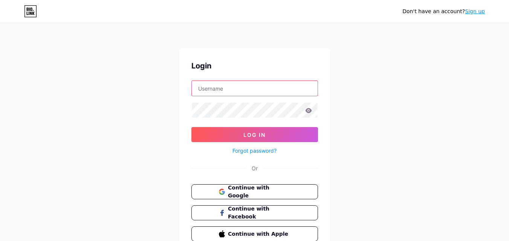
click at [218, 90] on input "text" at bounding box center [255, 88] width 126 height 15
click at [152, 96] on div "Don't have an account? Sign up Login Log In Forgot password? Or Continue with G…" at bounding box center [254, 139] width 509 height 278
click at [236, 98] on form "Log In Forgot password?" at bounding box center [254, 118] width 126 height 75
click at [232, 87] on input "text" at bounding box center [255, 88] width 126 height 15
type input "[EMAIL_ADDRESS][DOMAIN_NAME]"
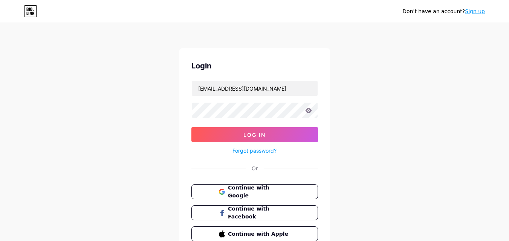
click at [94, 133] on div "Don't have an account? Sign up Login virtualtech440@gmail.com Log In Forgot pas…" at bounding box center [254, 139] width 509 height 278
click at [253, 131] on button "Log In" at bounding box center [254, 134] width 126 height 15
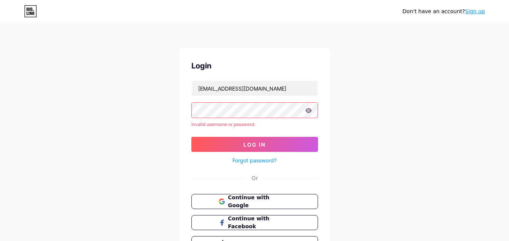
click at [259, 161] on link "Forgot password?" at bounding box center [254, 161] width 44 height 8
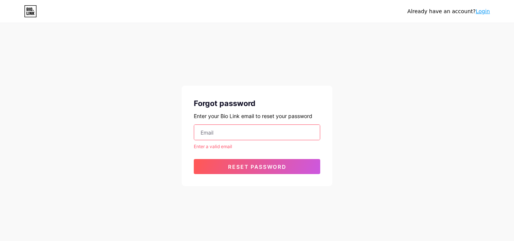
click at [211, 135] on input "email" at bounding box center [257, 132] width 126 height 15
type input "[EMAIL_ADDRESS][DOMAIN_NAME]"
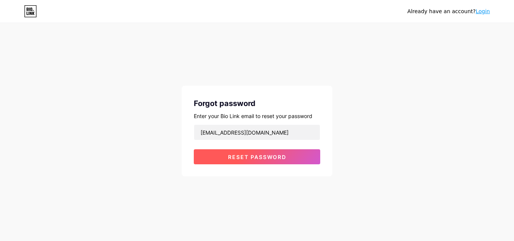
click at [242, 161] on button "Reset password" at bounding box center [257, 156] width 126 height 15
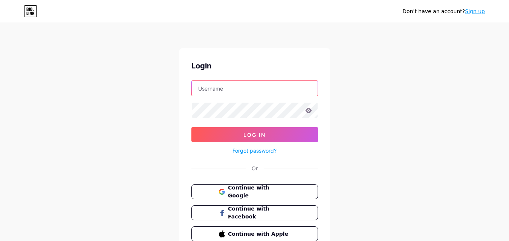
click at [231, 91] on input "text" at bounding box center [255, 88] width 126 height 15
type input "[EMAIL_ADDRESS][DOMAIN_NAME]"
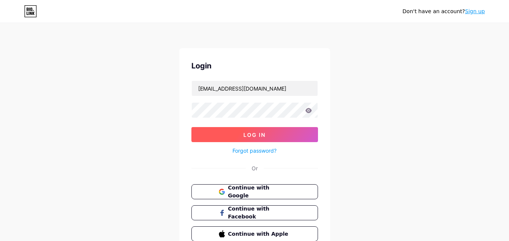
click at [255, 134] on span "Log In" at bounding box center [254, 135] width 22 height 6
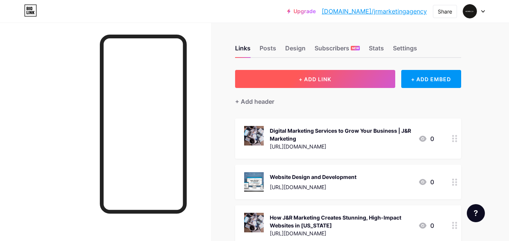
click at [323, 81] on span "+ ADD LINK" at bounding box center [315, 79] width 32 height 6
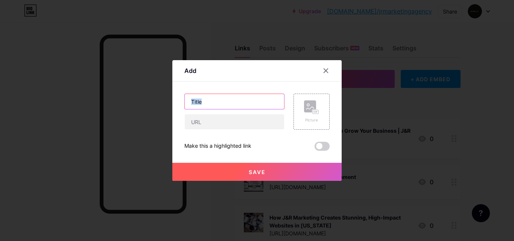
click at [221, 97] on input "text" at bounding box center [234, 101] width 99 height 15
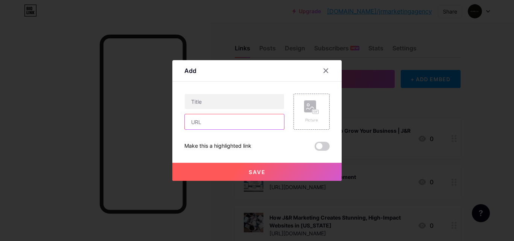
click at [196, 122] on input "text" at bounding box center [234, 121] width 99 height 15
paste input "[URL][DOMAIN_NAME]"
type input "[URL][DOMAIN_NAME]"
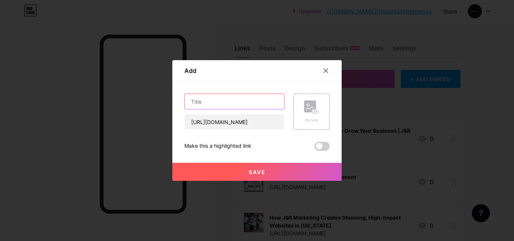
click at [194, 100] on input "text" at bounding box center [234, 101] width 99 height 15
paste input "Why Hiring a Full-Service Marketing Agency in [GEOGRAPHIC_DATA] is a Smart Busi…"
type input "Why Hiring a Full-Service Marketing Agency in [GEOGRAPHIC_DATA] is a Smart Busi…"
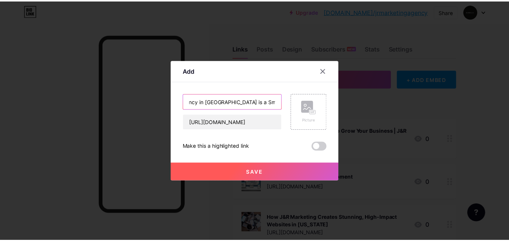
scroll to position [0, 0]
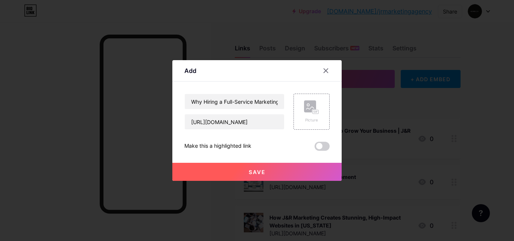
click at [319, 149] on span at bounding box center [322, 146] width 15 height 9
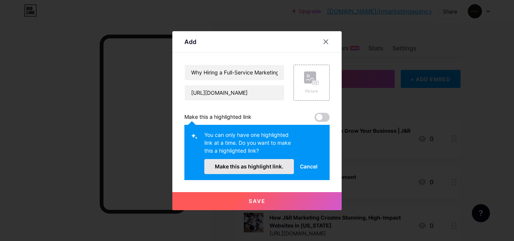
click at [257, 168] on span "Make this as highlight link." at bounding box center [249, 166] width 69 height 6
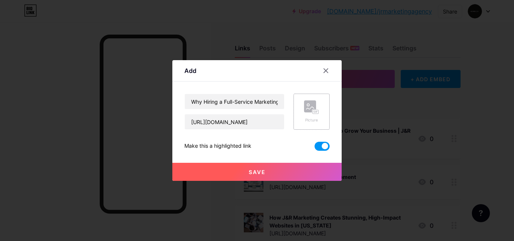
click at [308, 113] on rect at bounding box center [310, 107] width 12 height 12
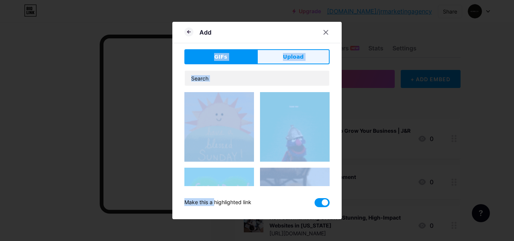
click at [288, 58] on span "Upload" at bounding box center [293, 57] width 21 height 8
click at [288, 43] on div "Add" at bounding box center [256, 35] width 169 height 18
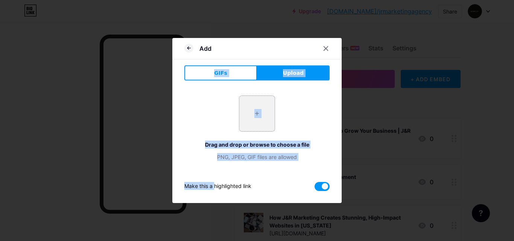
click at [257, 114] on input "file" at bounding box center [256, 113] width 35 height 35
type input "C:\fakepath\Best Marketing Agency.jpg"
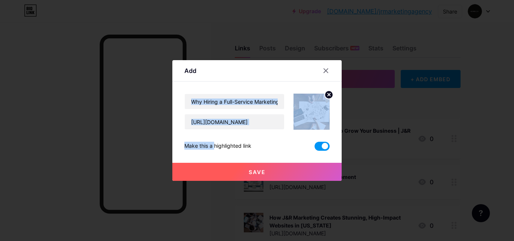
click at [252, 171] on span "Save" at bounding box center [257, 172] width 17 height 6
